Goal: Task Accomplishment & Management: Manage account settings

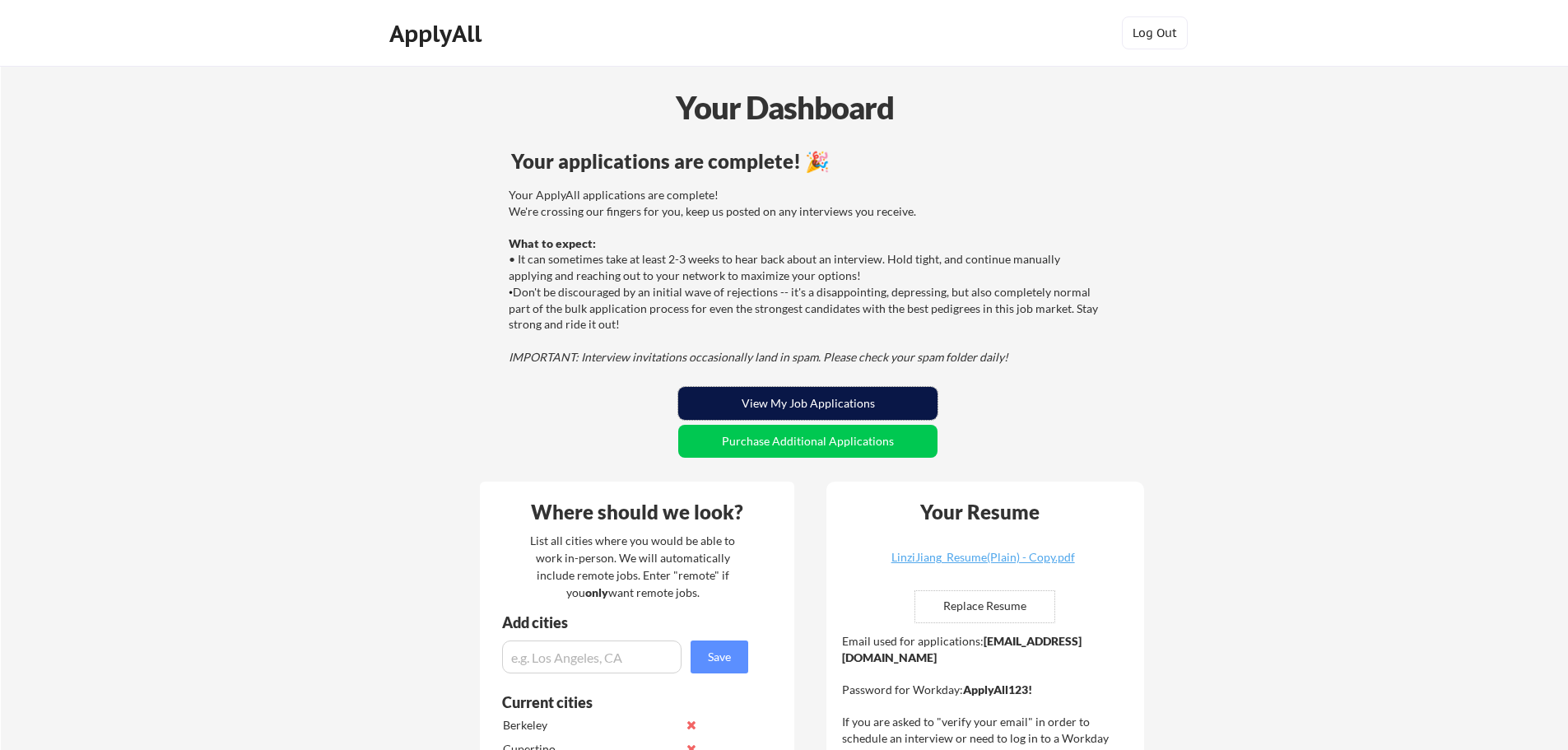
click at [795, 402] on button "View My Job Applications" at bounding box center [807, 403] width 259 height 33
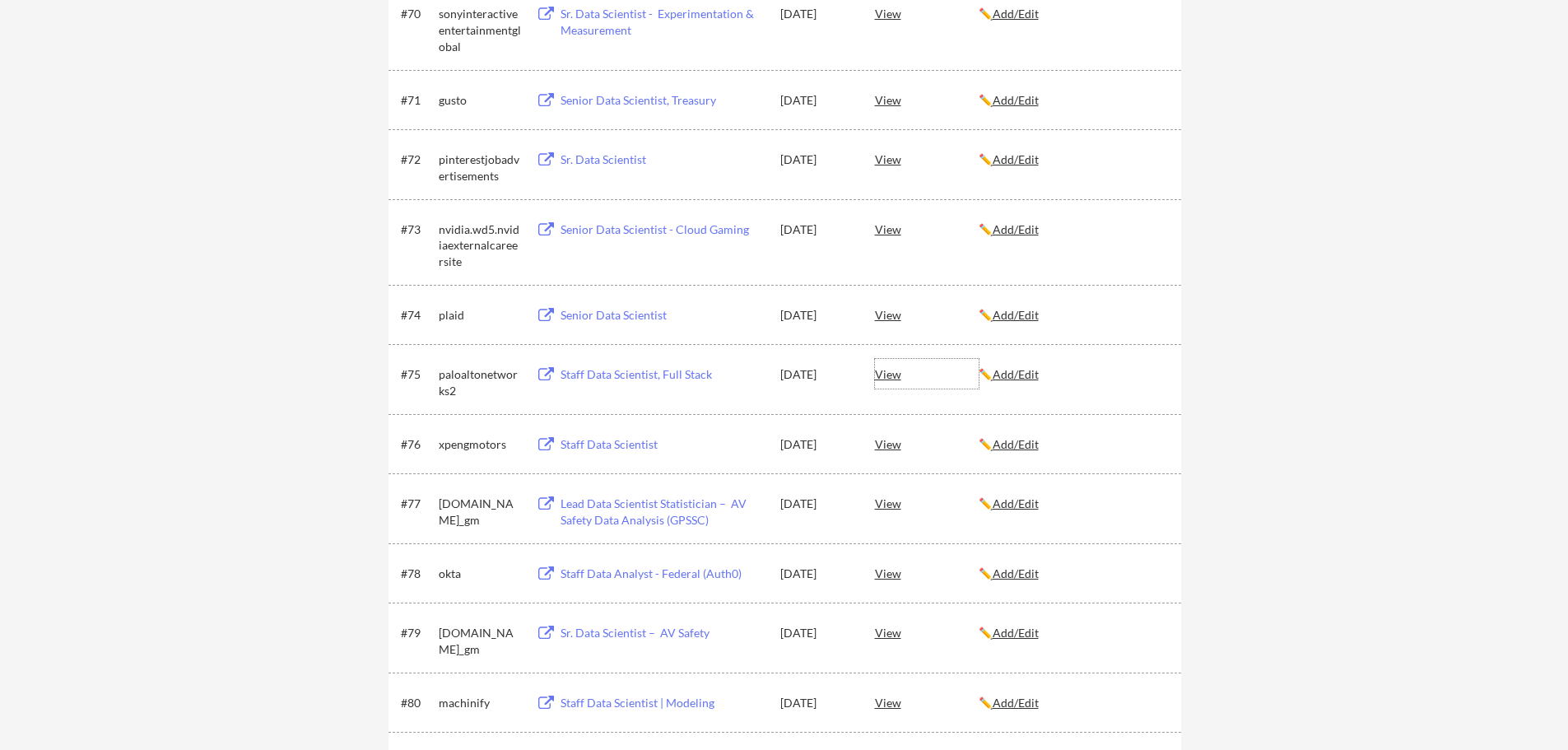
click at [887, 376] on div "View" at bounding box center [926, 374] width 103 height 30
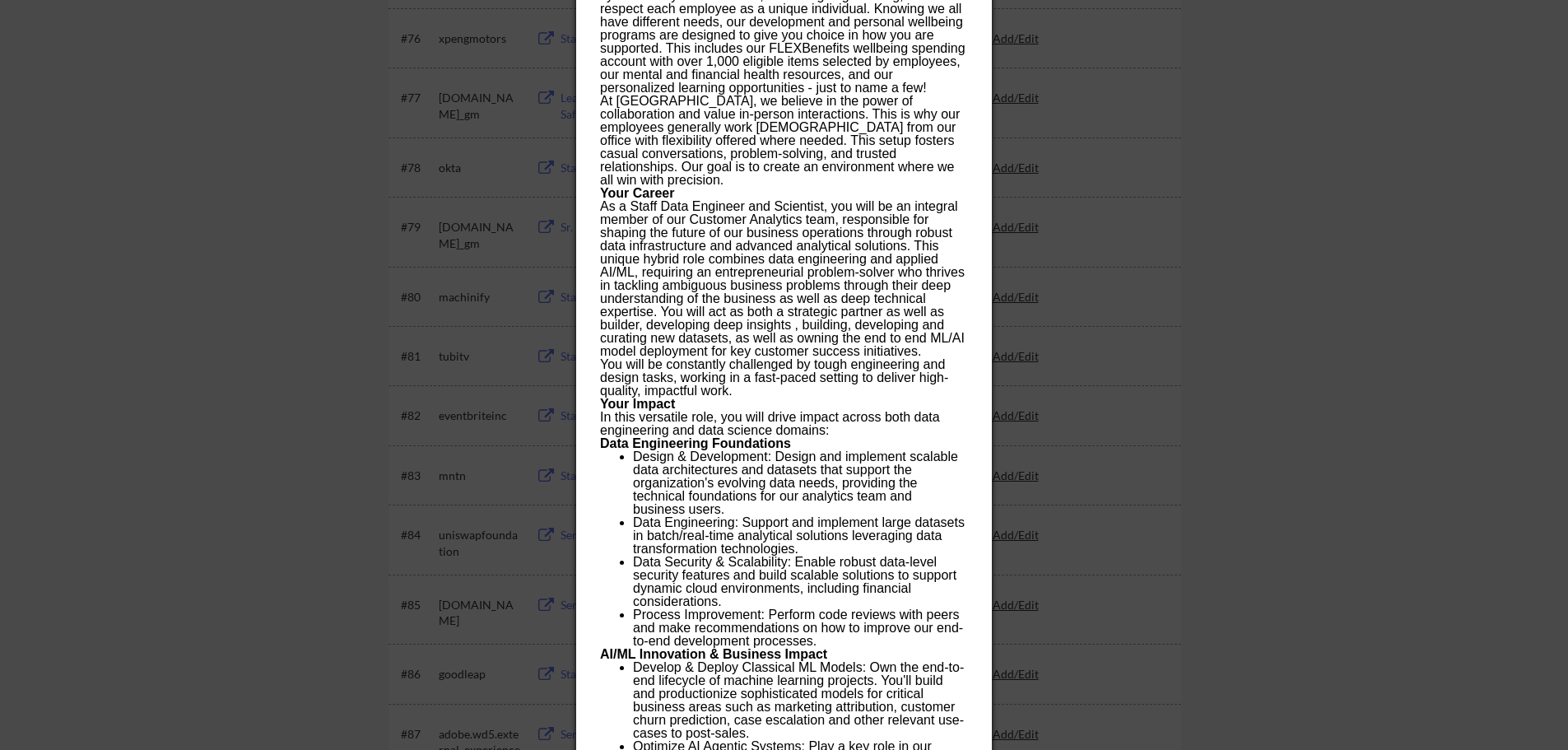
scroll to position [5272, 0]
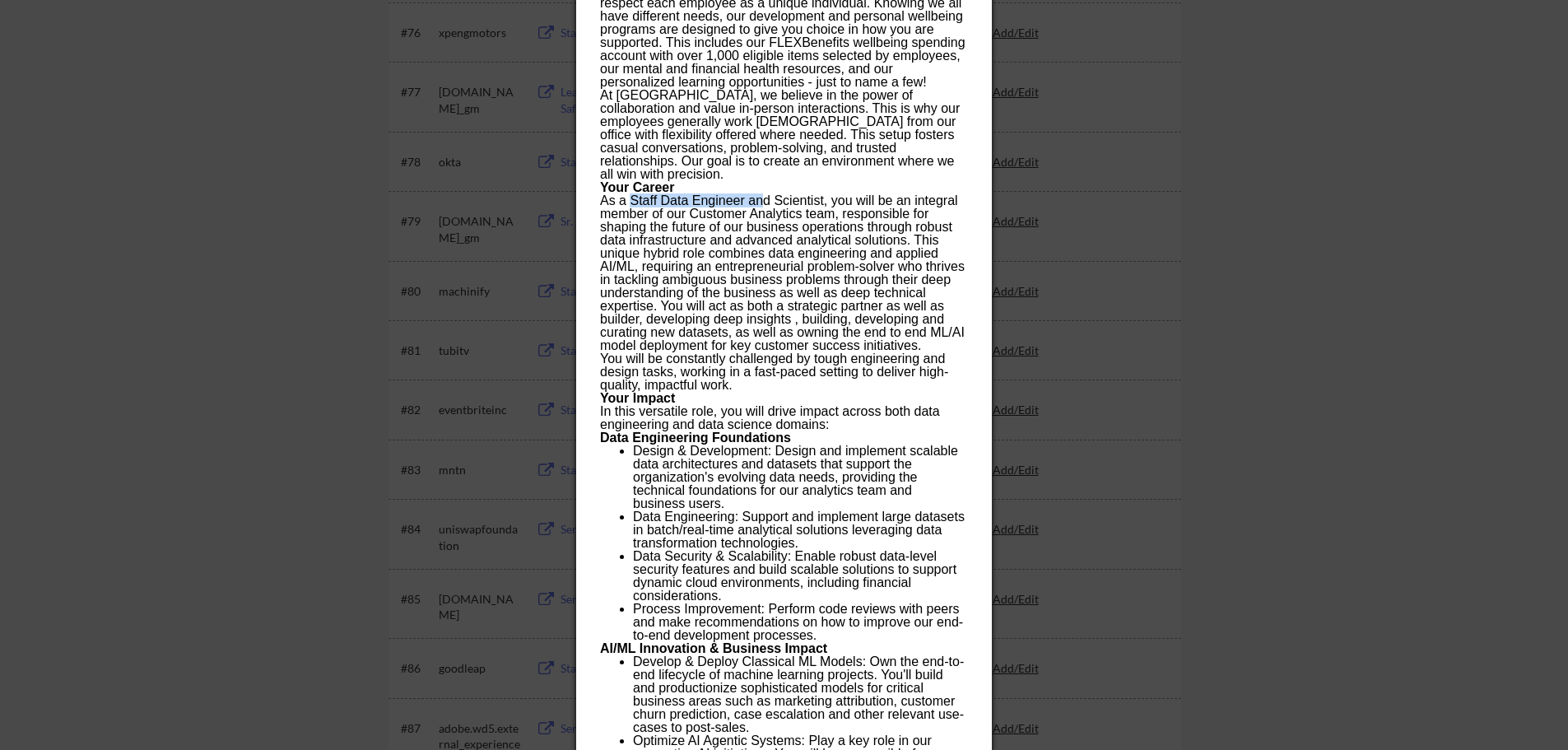
drag, startPoint x: 629, startPoint y: 185, endPoint x: 762, endPoint y: 182, distance: 133.0
click at [762, 194] on p "As a Staff Data Engineer and Scientist, you will be an integral member of our C…" at bounding box center [783, 273] width 367 height 158
click at [828, 194] on p "As a Staff Data Engineer and Scientist, you will be an integral member of our C…" at bounding box center [783, 273] width 367 height 158
drag, startPoint x: 824, startPoint y: 187, endPoint x: 631, endPoint y: 192, distance: 193.1
click at [631, 194] on p "As a Staff Data Engineer and Scientist, you will be an integral member of our C…" at bounding box center [783, 273] width 367 height 158
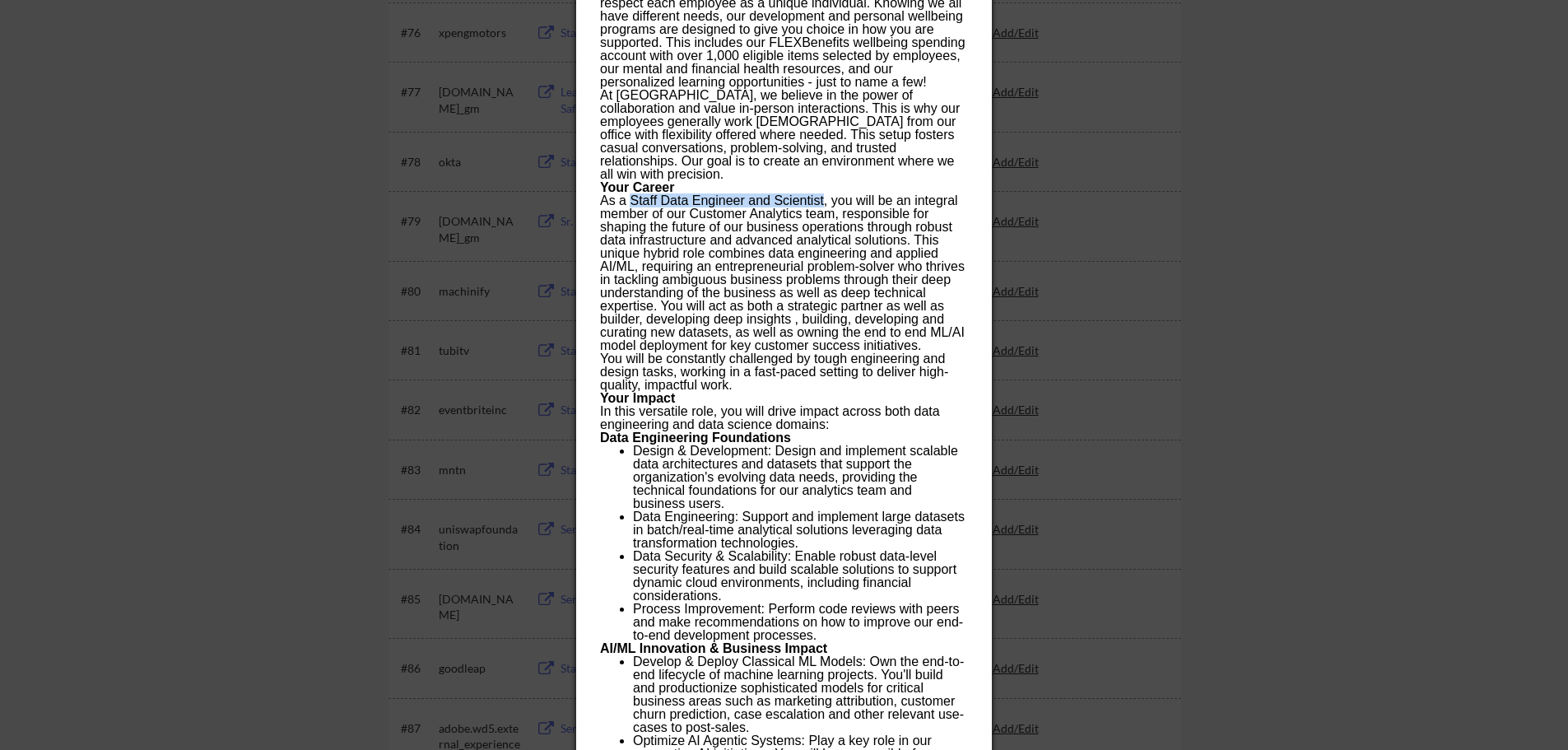
copy p "Staff Data Engineer and Scientist"
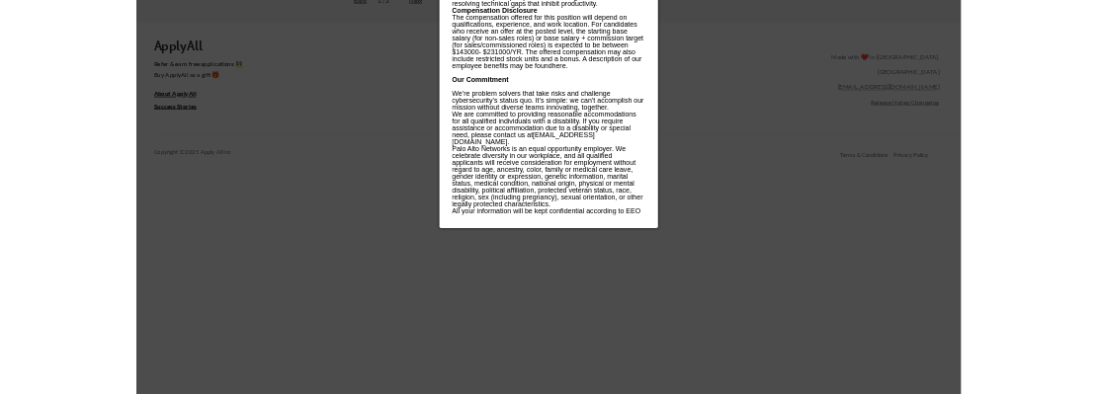
scroll to position [8400, 0]
